Goal: Navigation & Orientation: Understand site structure

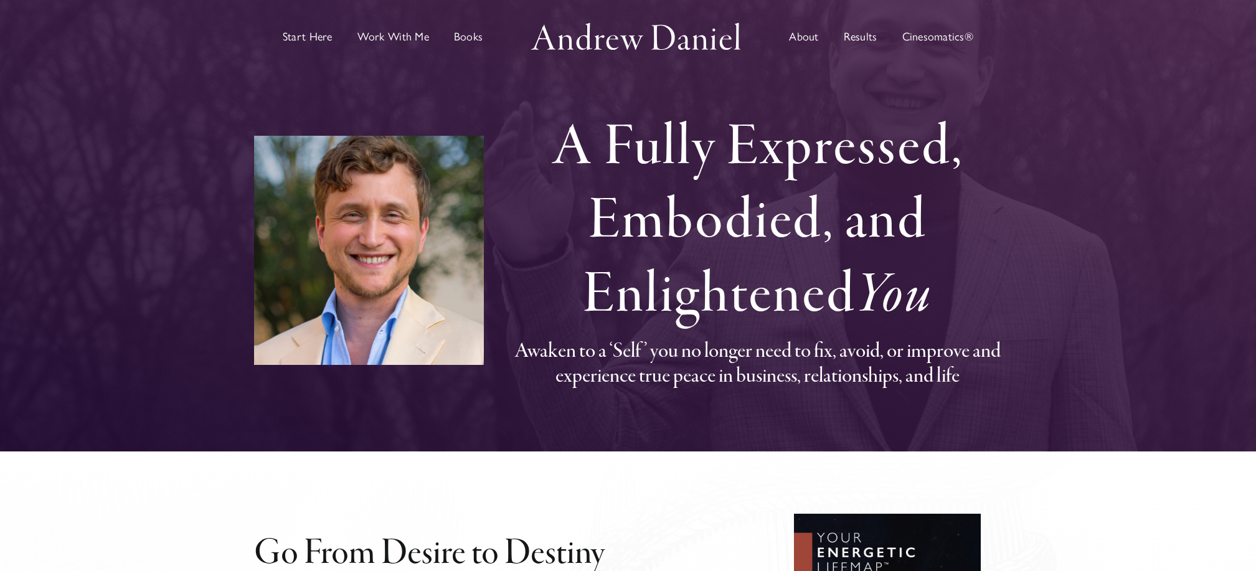
click at [331, 45] on link "Start Here" at bounding box center [308, 36] width 50 height 68
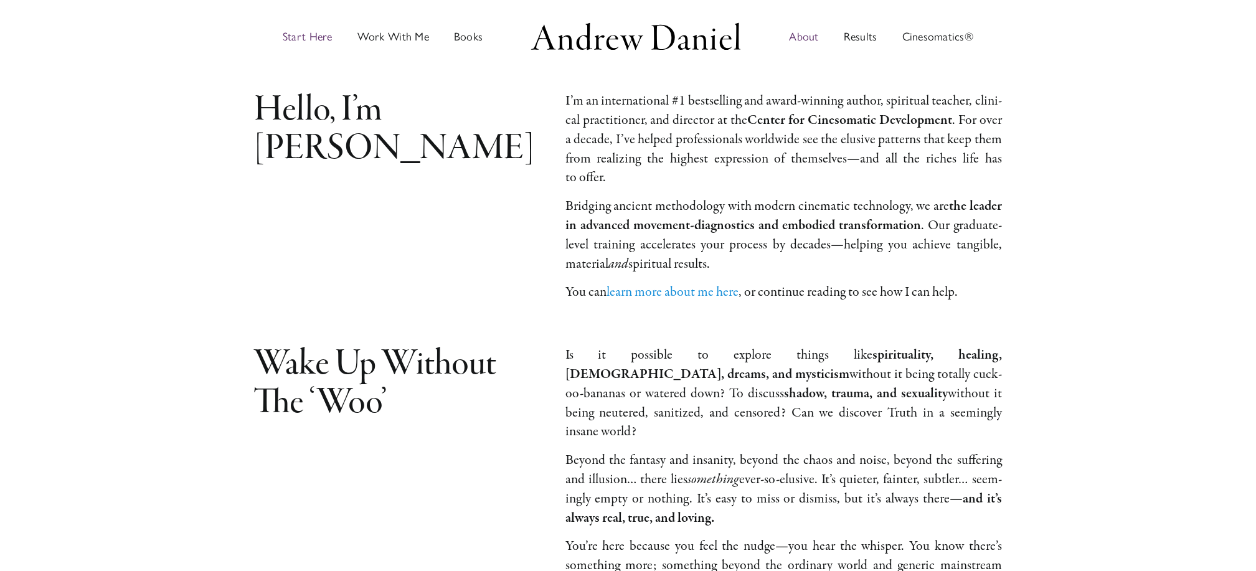
click at [814, 37] on span "About" at bounding box center [803, 36] width 29 height 11
